Goal: Task Accomplishment & Management: Use online tool/utility

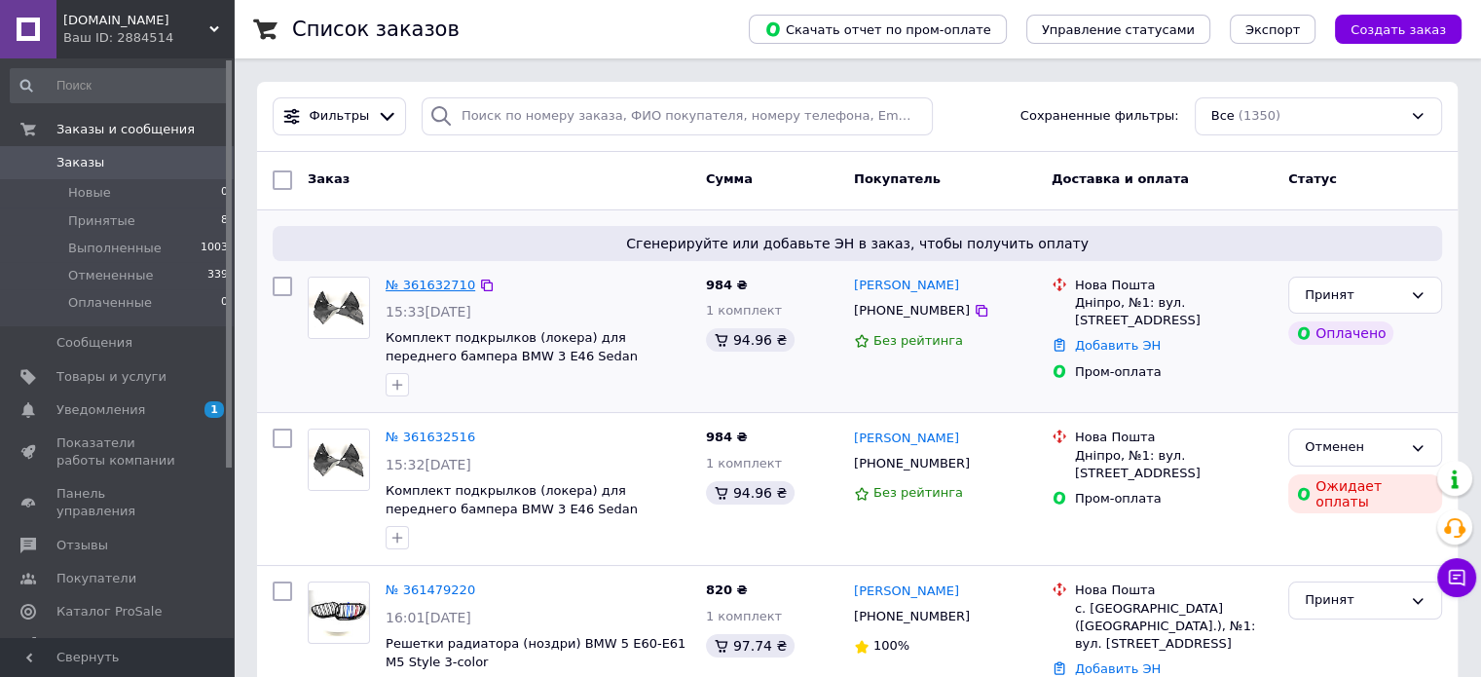
click at [445, 283] on link "№ 361632710" at bounding box center [431, 284] width 90 height 15
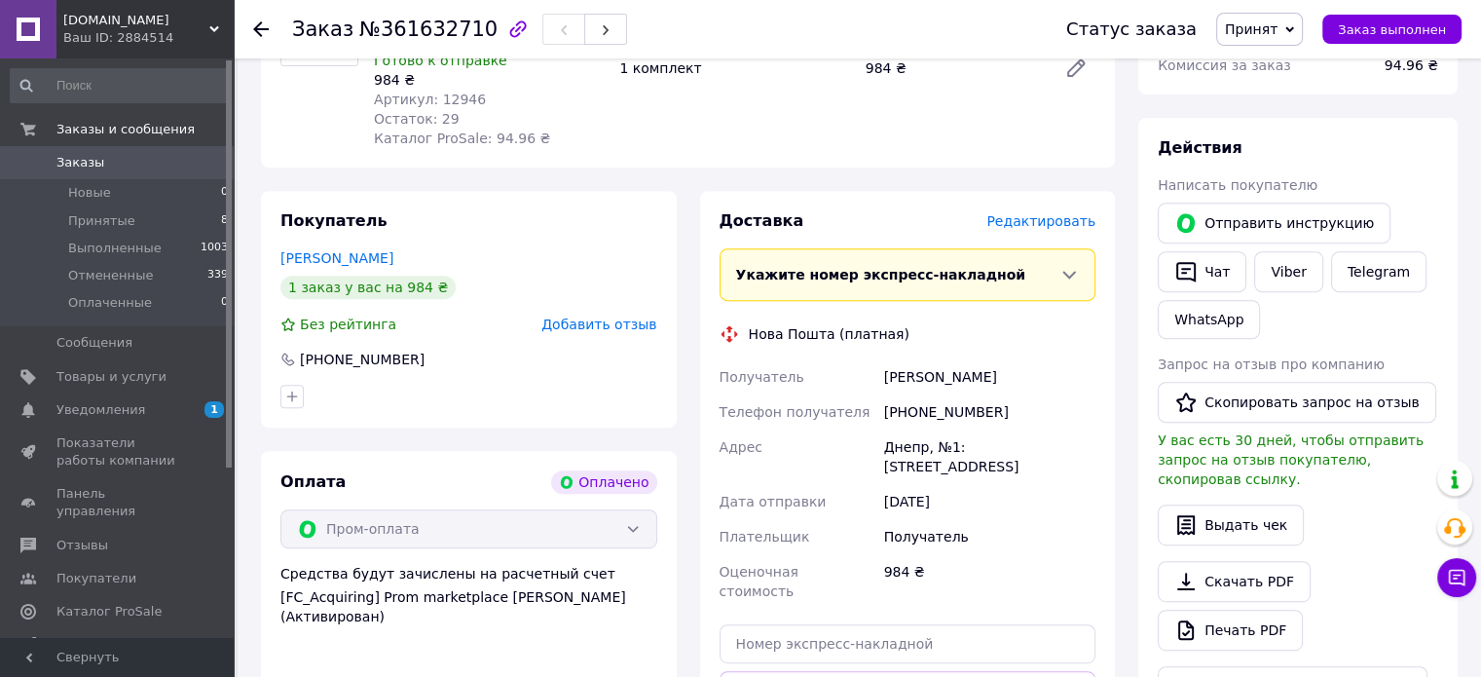
scroll to position [974, 0]
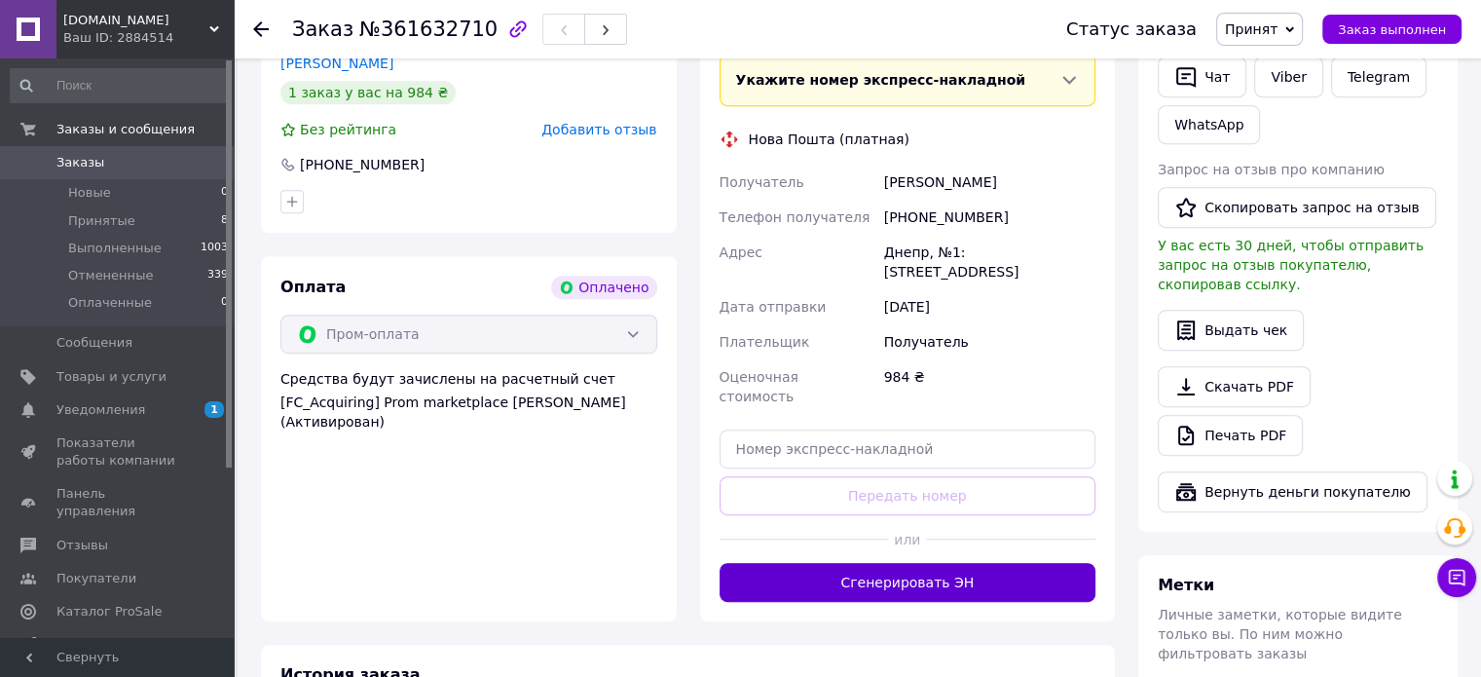
click at [908, 563] on button "Сгенерировать ЭН" at bounding box center [907, 582] width 377 height 39
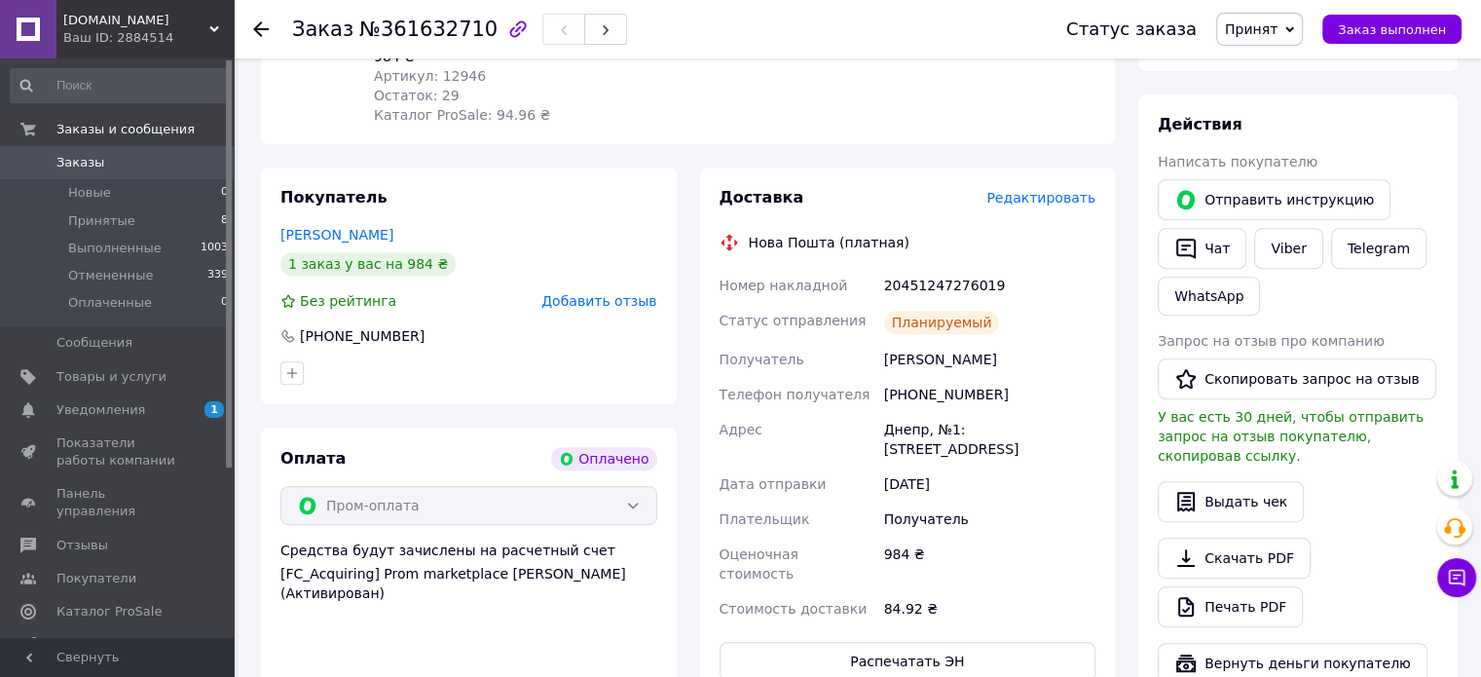
scroll to position [779, 0]
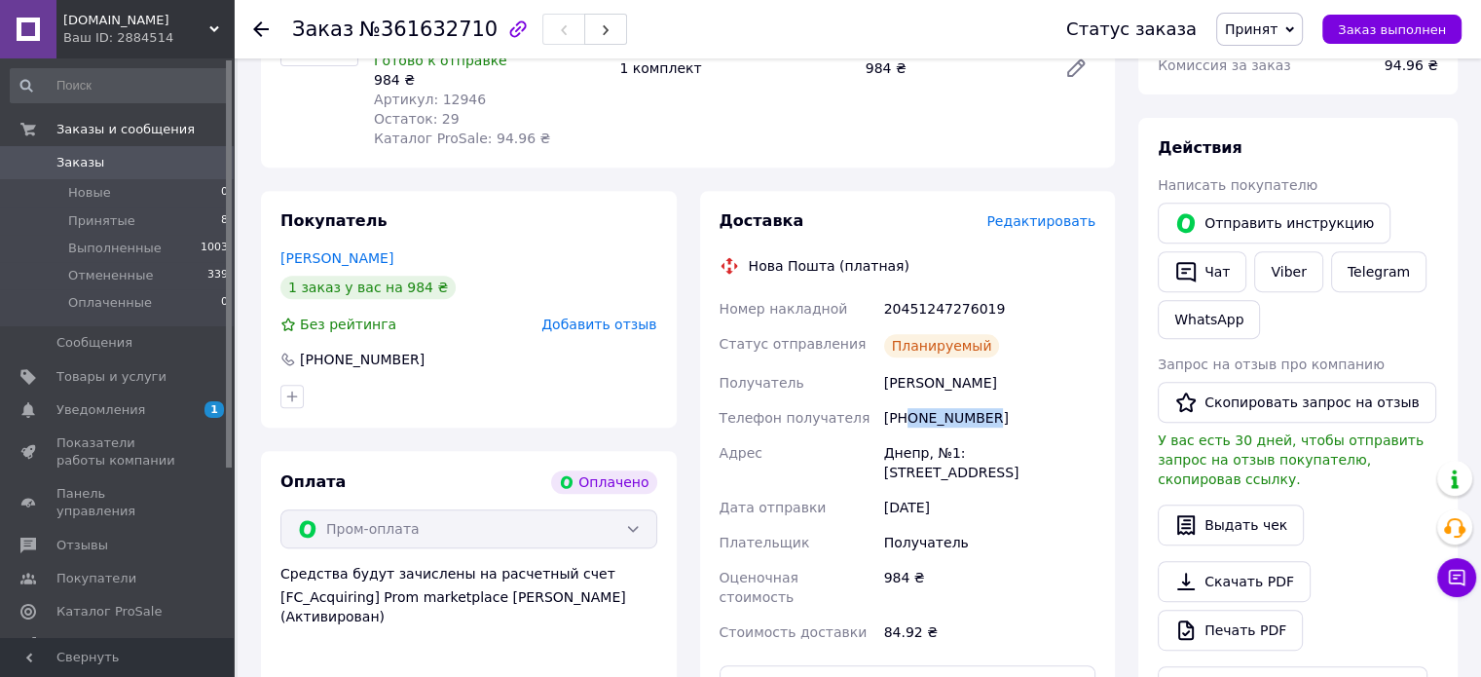
drag, startPoint x: 977, startPoint y: 414, endPoint x: 908, endPoint y: 414, distance: 69.1
click at [908, 414] on div "[PHONE_NUMBER]" at bounding box center [989, 417] width 219 height 35
copy div "0662210051"
drag, startPoint x: 976, startPoint y: 385, endPoint x: 886, endPoint y: 386, distance: 89.6
click at [886, 386] on div "[PERSON_NAME]" at bounding box center [989, 382] width 219 height 35
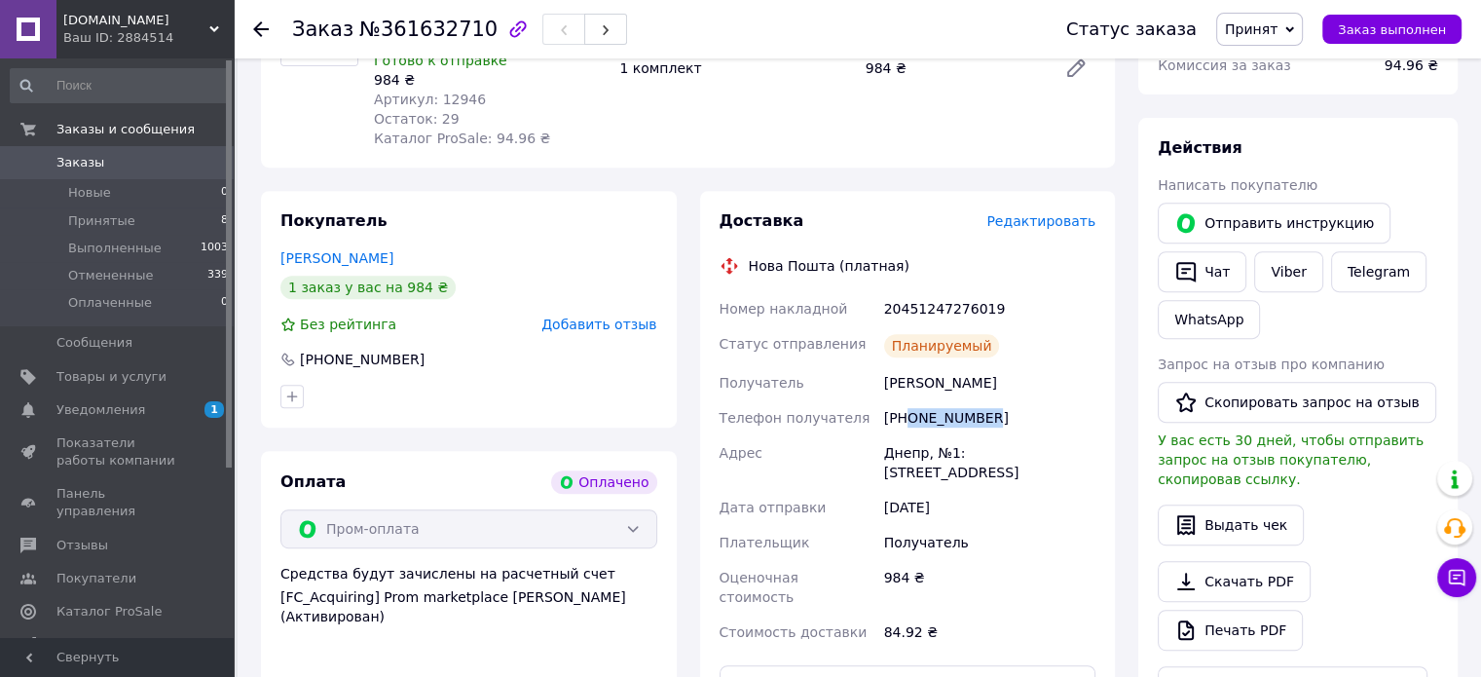
copy div "[PERSON_NAME]"
drag, startPoint x: 955, startPoint y: 449, endPoint x: 879, endPoint y: 443, distance: 76.2
click at [880, 443] on div "Днепр, №1: [STREET_ADDRESS]" at bounding box center [989, 462] width 219 height 55
copy div "Днепр, №1:"
click at [948, 313] on div "20451247276019" at bounding box center [989, 308] width 219 height 35
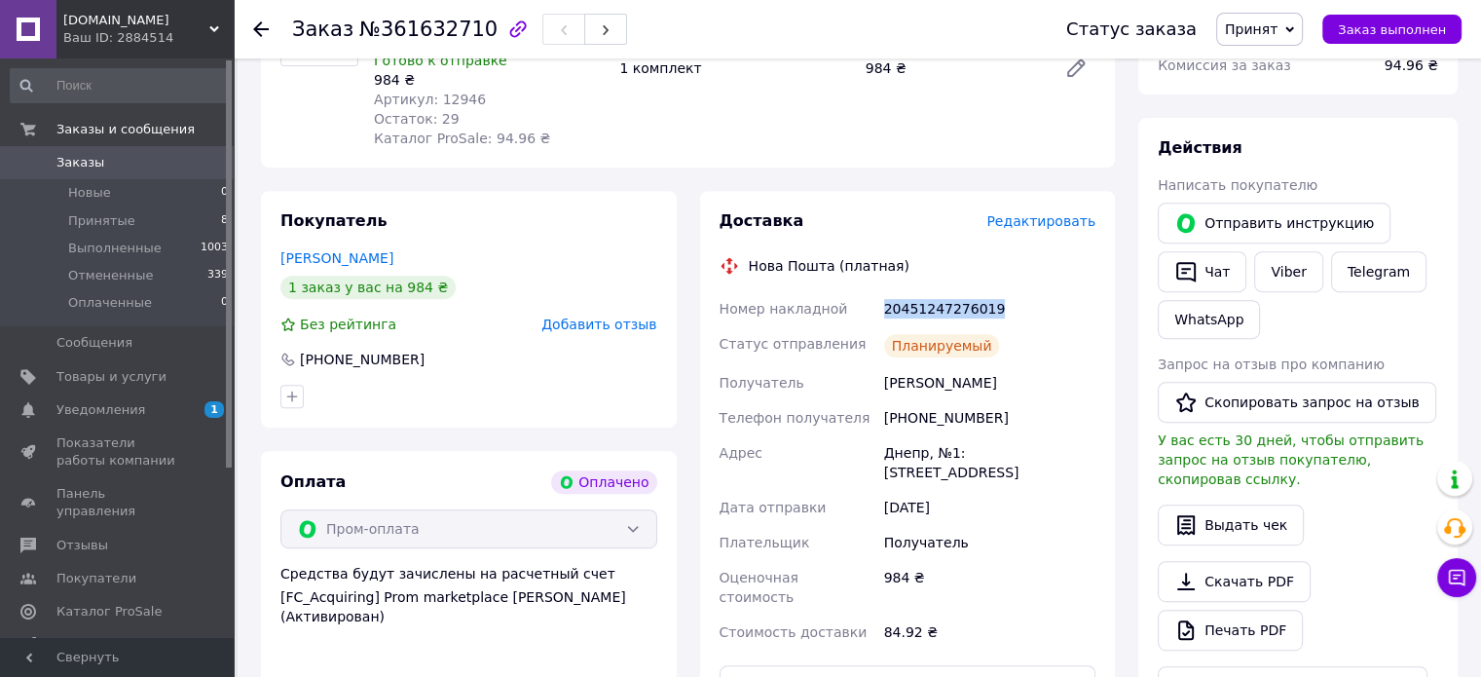
click at [948, 313] on div "20451247276019" at bounding box center [989, 308] width 219 height 35
copy div "20451247276019"
